Goal: Task Accomplishment & Management: Use online tool/utility

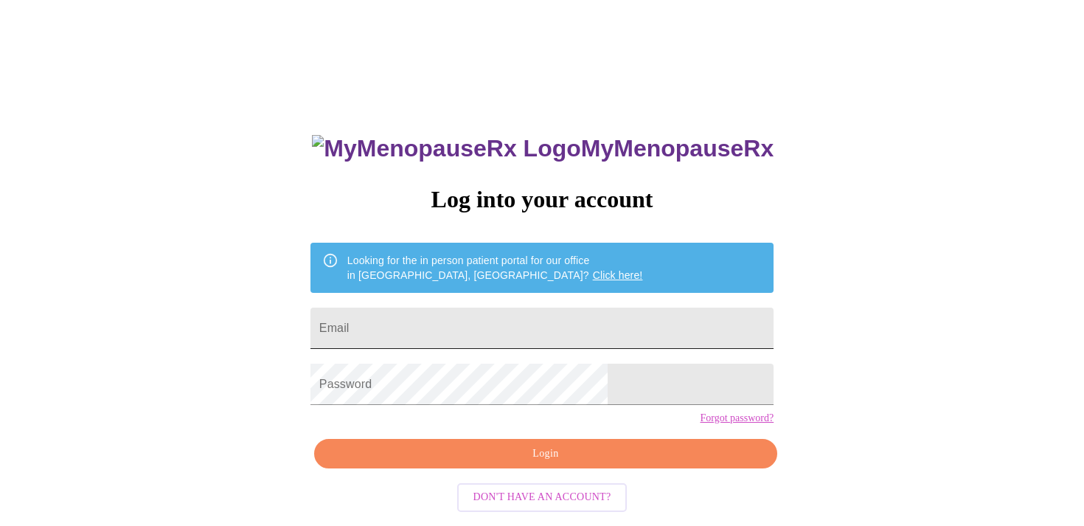
click at [552, 316] on input "Email" at bounding box center [541, 327] width 463 height 41
type input "[EMAIL_ADDRESS][DOMAIN_NAME]"
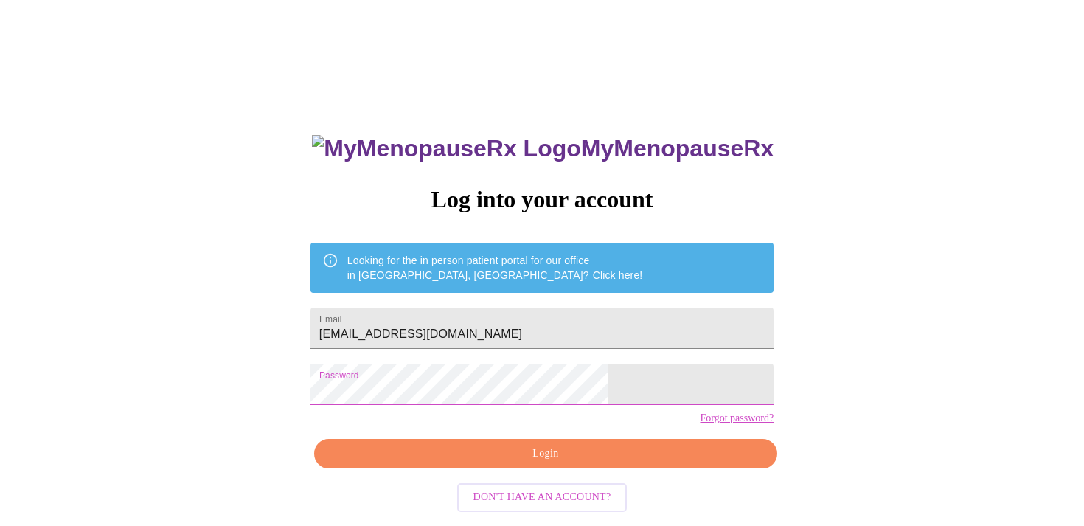
click at [625, 463] on span "Login" at bounding box center [545, 454] width 429 height 18
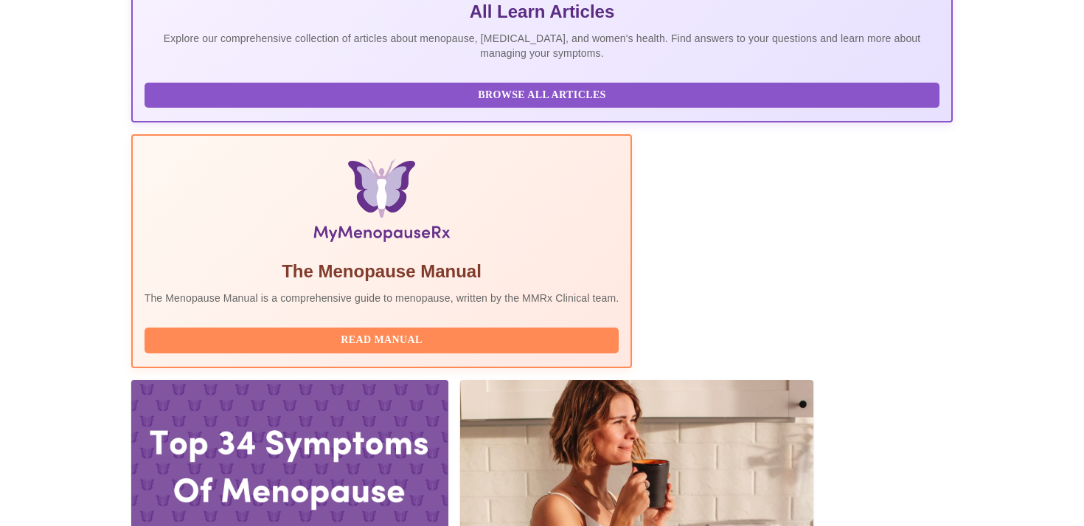
scroll to position [554, 0]
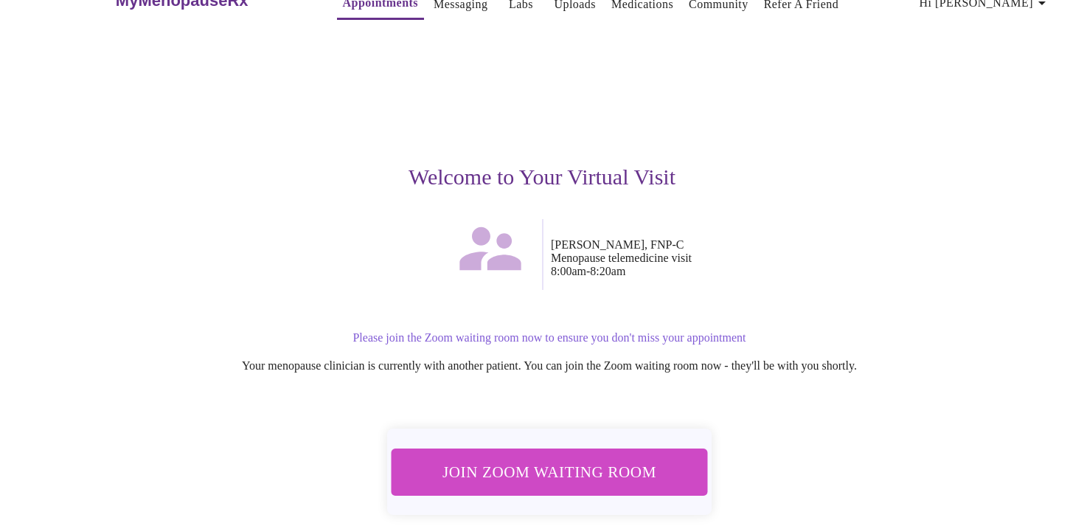
scroll to position [90, 0]
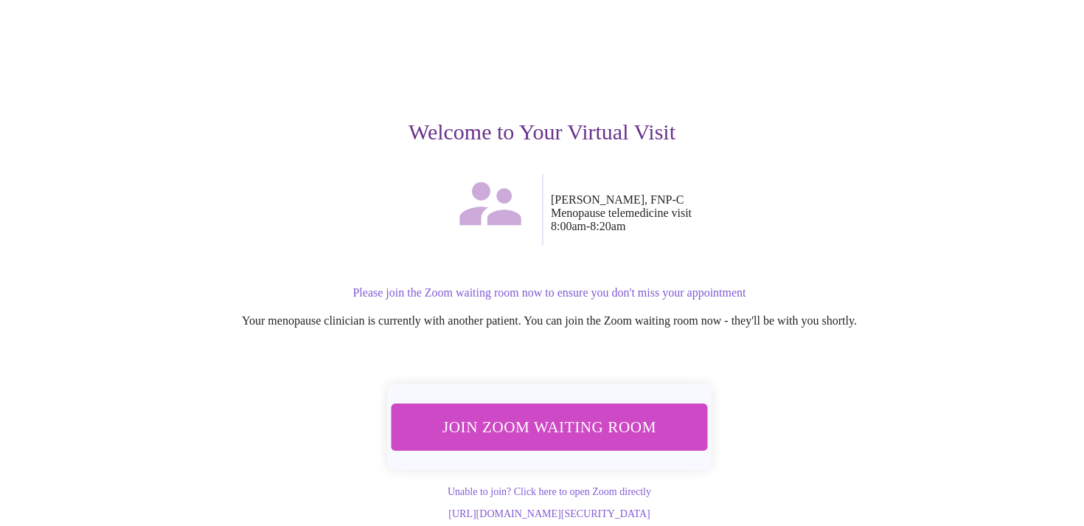
click at [585, 413] on span "Join Zoom Waiting Room" at bounding box center [550, 426] width 278 height 27
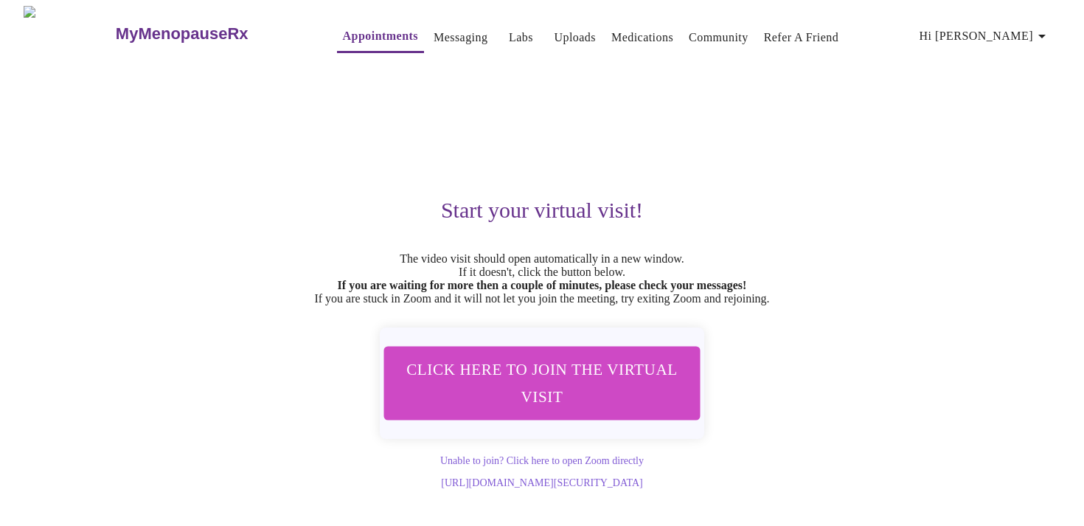
scroll to position [0, 0]
